Goal: Transaction & Acquisition: Raise Capital

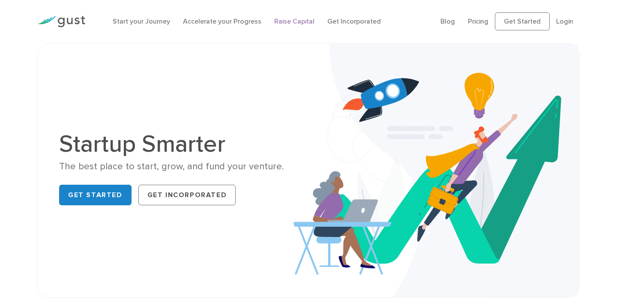
click at [289, 25] on link "Raise Capital" at bounding box center [294, 21] width 40 height 8
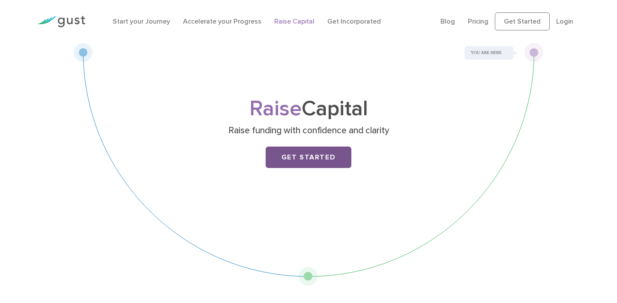
click at [299, 158] on link "Get Started" at bounding box center [309, 157] width 86 height 21
click at [59, 18] on img at bounding box center [61, 22] width 48 height 12
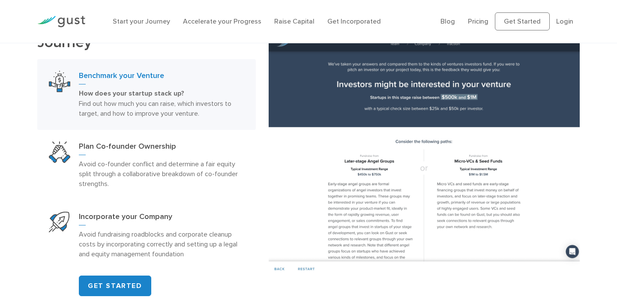
scroll to position [459, 0]
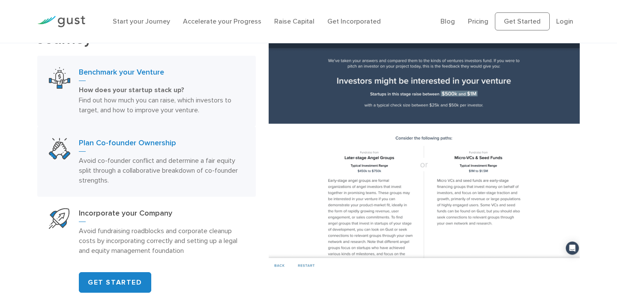
click at [116, 144] on h3 "Plan Co-founder Ownership" at bounding box center [161, 145] width 165 height 14
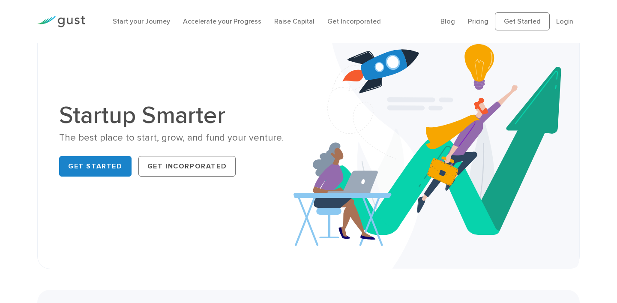
scroll to position [0, 0]
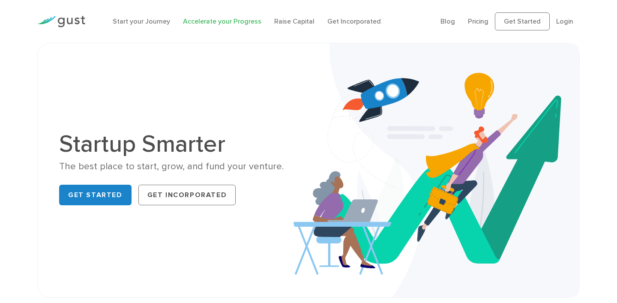
click at [210, 21] on link "Accelerate your Progress" at bounding box center [222, 21] width 78 height 8
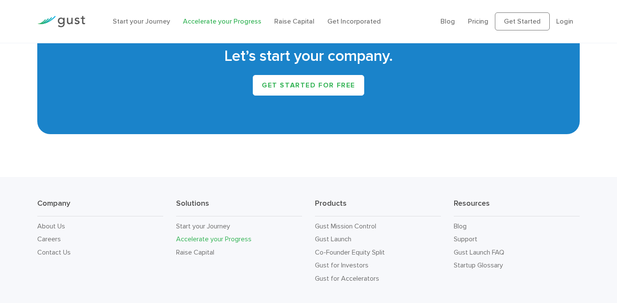
scroll to position [1535, 0]
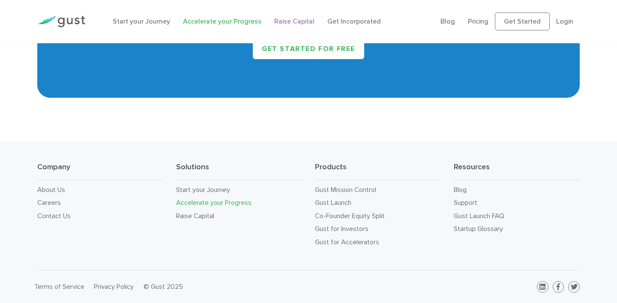
click at [294, 19] on link "Raise Capital" at bounding box center [294, 21] width 40 height 8
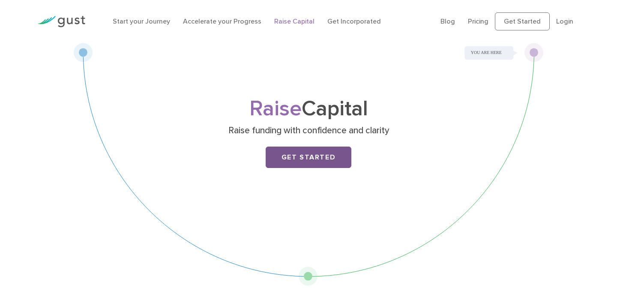
click at [291, 155] on link "Get Started" at bounding box center [309, 157] width 86 height 21
